Goal: Navigation & Orientation: Find specific page/section

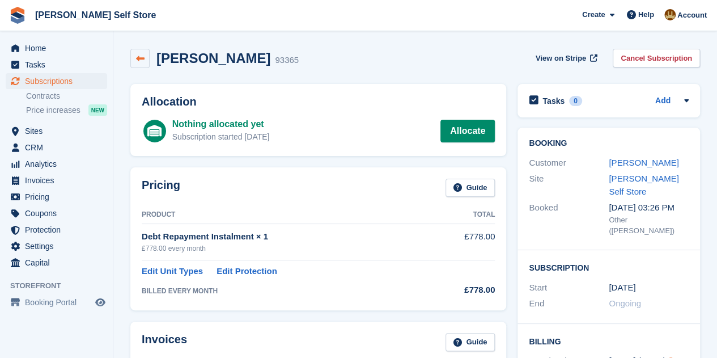
click at [138, 52] on link at bounding box center [139, 58] width 19 height 19
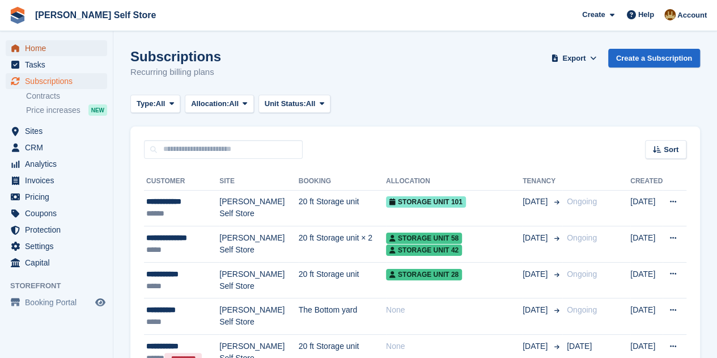
click at [49, 48] on span "Home" at bounding box center [59, 48] width 68 height 16
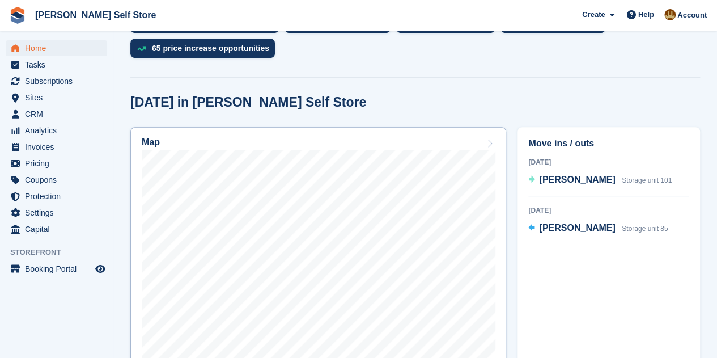
scroll to position [340, 0]
